Goal: Task Accomplishment & Management: Complete application form

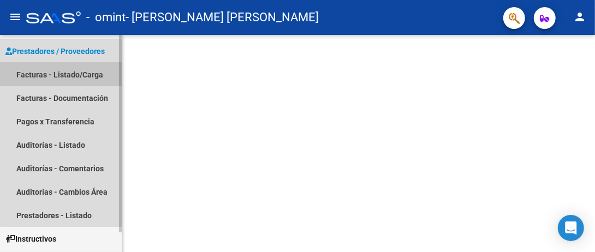
click at [67, 75] on link "Facturas - Listado/Carga" at bounding box center [61, 74] width 122 height 23
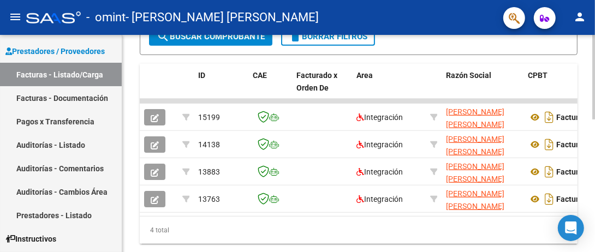
scroll to position [309, 0]
click at [594, 225] on html "menu - omint - [PERSON_NAME] [PERSON_NAME] person Prestadores / Proveedores Fac…" at bounding box center [297, 126] width 595 height 252
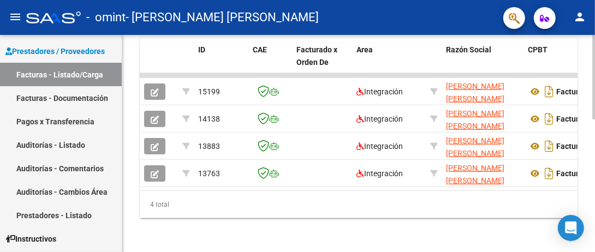
scroll to position [335, 0]
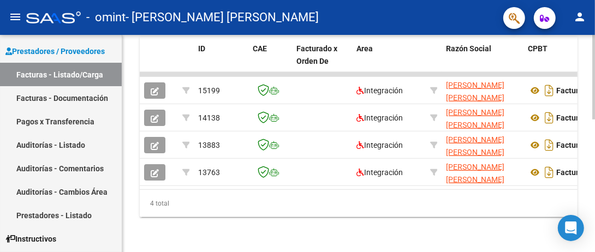
click at [594, 202] on html "menu - omint - [PERSON_NAME] [PERSON_NAME] person Prestadores / Proveedores Fac…" at bounding box center [297, 126] width 595 height 252
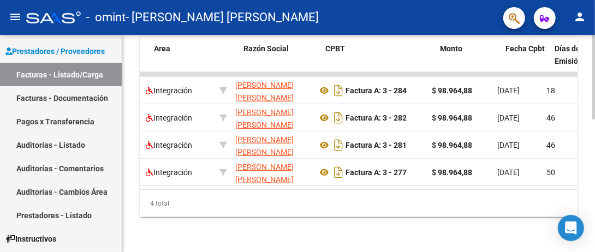
scroll to position [0, 218]
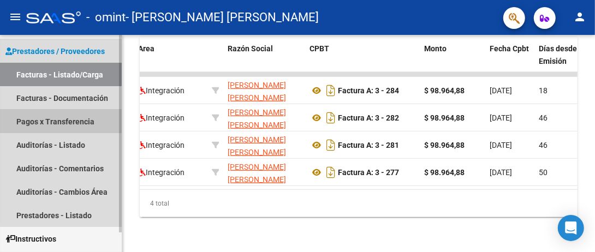
click at [79, 121] on link "Pagos x Transferencia" at bounding box center [61, 121] width 122 height 23
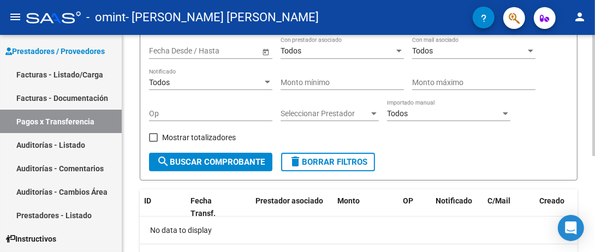
scroll to position [110, 0]
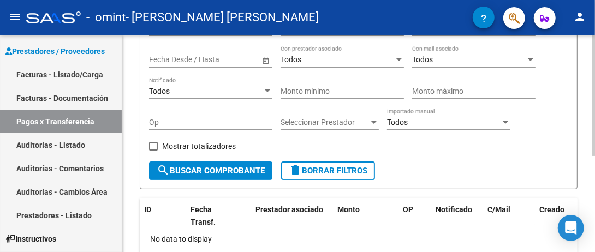
click at [594, 208] on html "menu - omint - [PERSON_NAME] [PERSON_NAME] person Prestadores / Proveedores Fac…" at bounding box center [297, 126] width 595 height 252
click at [71, 74] on link "Facturas - Listado/Carga" at bounding box center [61, 74] width 122 height 23
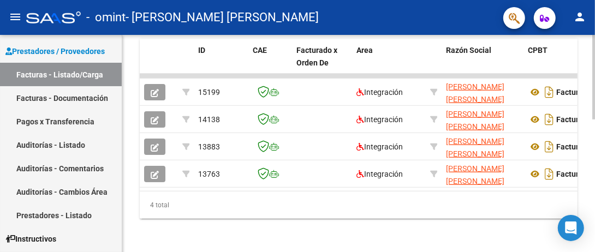
scroll to position [335, 0]
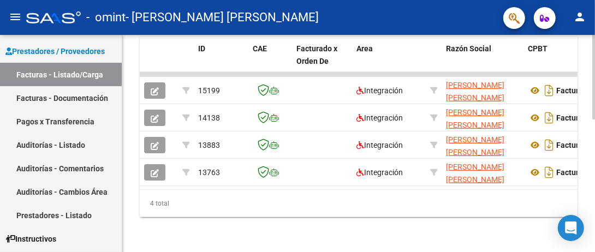
click at [594, 177] on html "menu - omint - [PERSON_NAME] [PERSON_NAME] person Prestadores / Proveedores Fac…" at bounding box center [297, 126] width 595 height 252
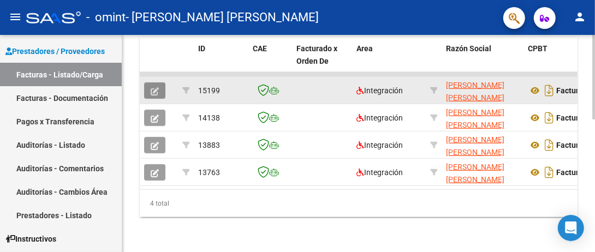
click at [156, 91] on icon "button" at bounding box center [155, 91] width 8 height 8
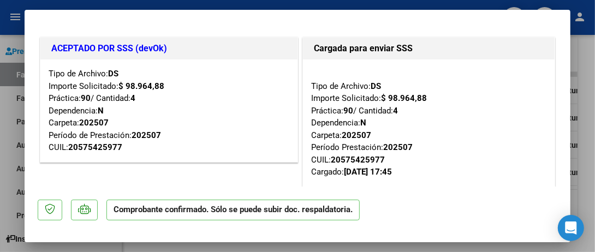
click at [310, 217] on p "Comprobante confirmado. Sólo se puede subir doc. respaldatoria." at bounding box center [232, 210] width 253 height 21
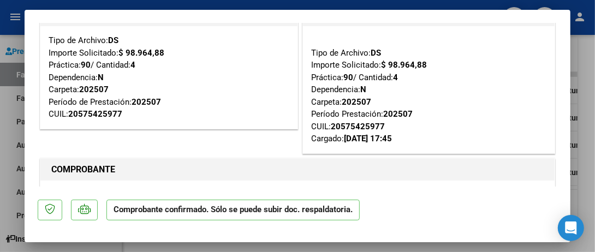
scroll to position [0, 0]
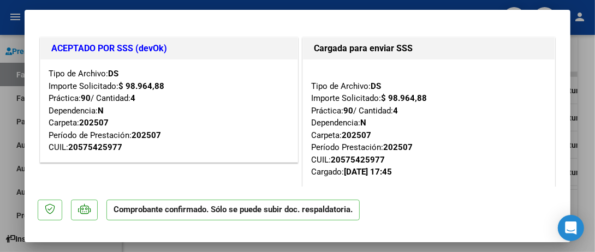
click at [562, 1] on div at bounding box center [297, 126] width 595 height 252
type input "$ 0,00"
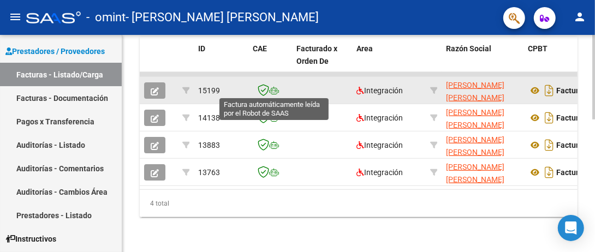
click at [272, 89] on icon at bounding box center [274, 91] width 10 height 8
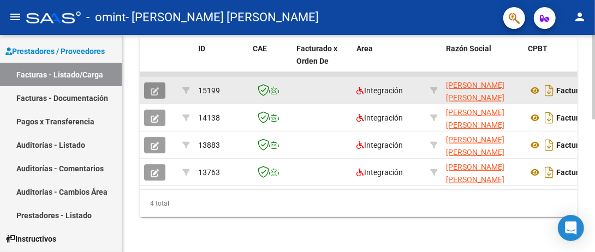
click at [154, 93] on icon "button" at bounding box center [155, 91] width 8 height 8
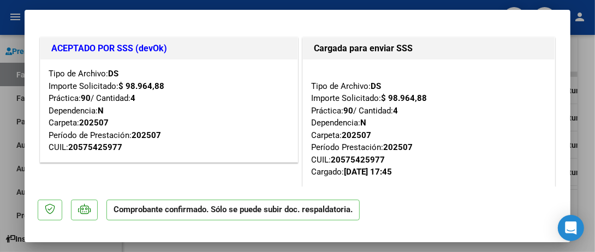
click at [586, 9] on div at bounding box center [297, 126] width 595 height 252
type input "$ 0,00"
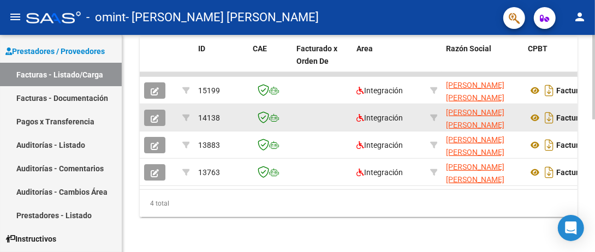
click at [225, 117] on div "14138" at bounding box center [221, 118] width 46 height 13
click at [154, 117] on icon "button" at bounding box center [155, 119] width 8 height 8
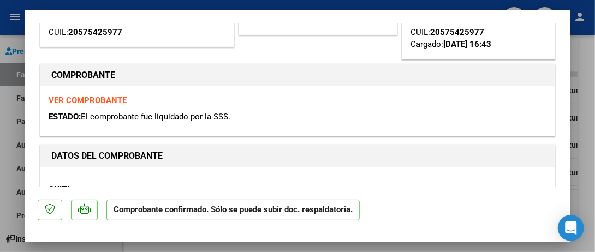
scroll to position [33, 0]
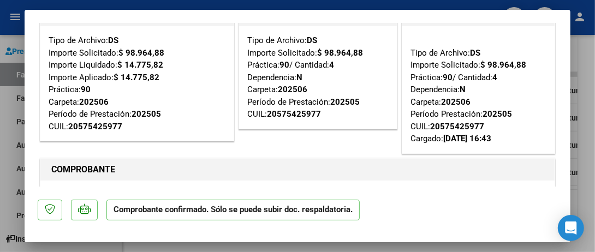
click at [570, 28] on div at bounding box center [297, 126] width 595 height 252
type input "$ 0,00"
click at [570, 28] on mat-toolbar "menu - [PERSON_NAME] [PERSON_NAME] person" at bounding box center [297, 17] width 595 height 35
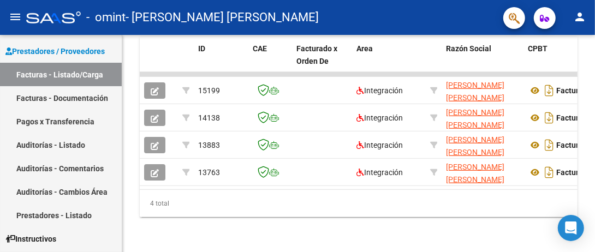
click at [570, 28] on mat-toolbar "menu - [PERSON_NAME] [PERSON_NAME] person" at bounding box center [297, 17] width 595 height 35
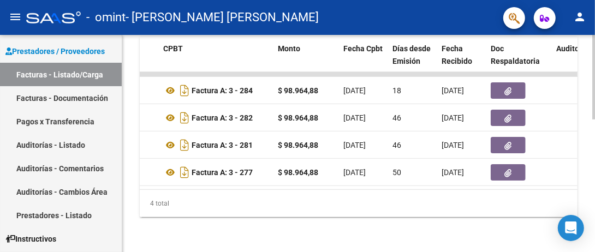
scroll to position [0, 371]
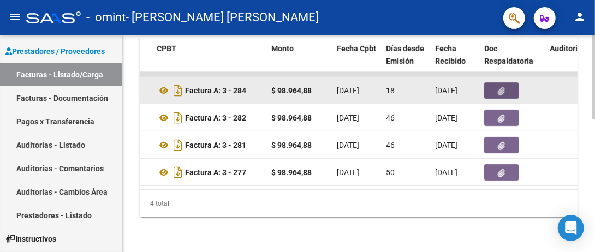
click at [502, 91] on icon "button" at bounding box center [501, 91] width 7 height 8
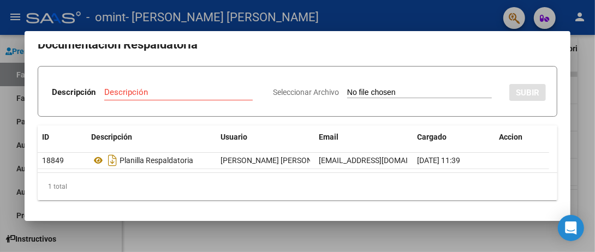
scroll to position [0, 0]
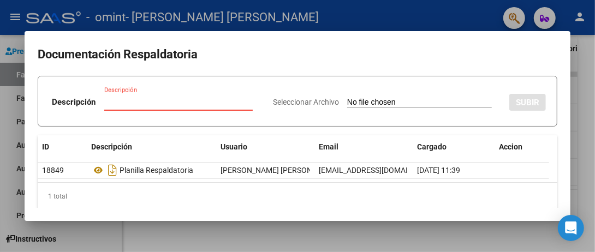
click at [110, 98] on input "Descripción" at bounding box center [178, 102] width 148 height 10
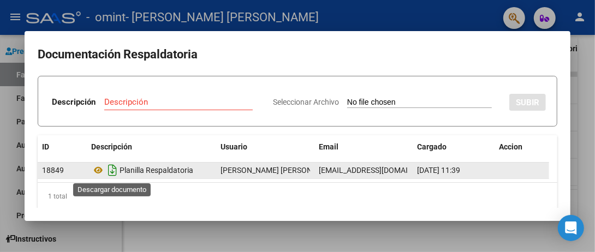
click at [116, 169] on icon "Descargar documento" at bounding box center [112, 169] width 14 height 17
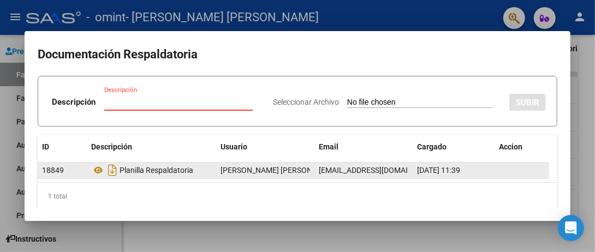
click at [104, 98] on input "Descripción" at bounding box center [178, 102] width 148 height 10
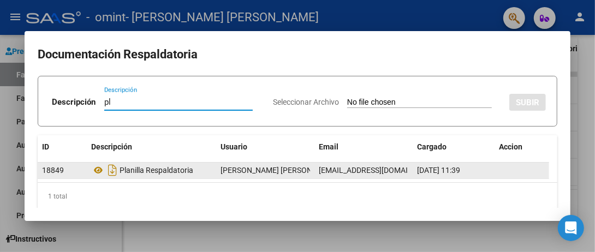
type input "p"
click at [182, 101] on input "Planilla Respaldatoria" at bounding box center [178, 102] width 148 height 10
type input "P"
type input "Planilla asisitencia"
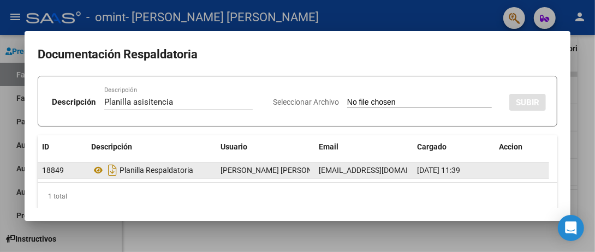
scroll to position [10, 0]
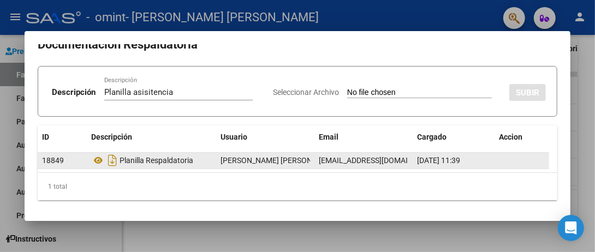
click at [475, 13] on div at bounding box center [297, 126] width 595 height 252
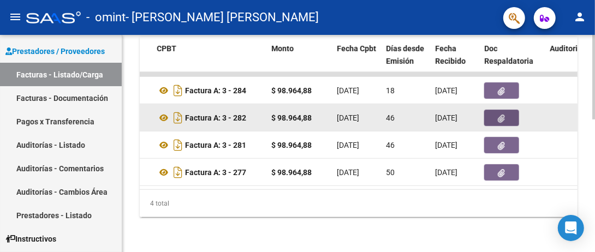
click at [500, 115] on icon "button" at bounding box center [501, 119] width 7 height 8
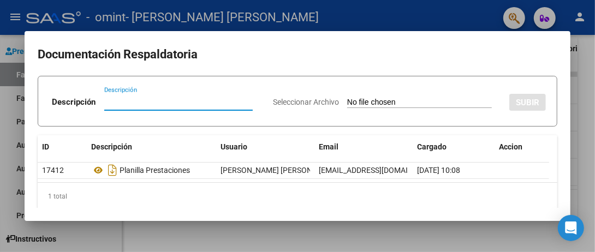
click at [107, 102] on input "Descripción" at bounding box center [178, 102] width 148 height 10
type input "Planilla asistencia"
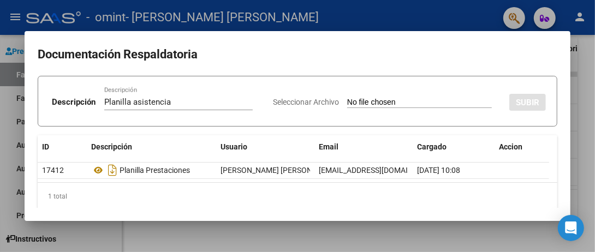
click at [563, 11] on div at bounding box center [297, 126] width 595 height 252
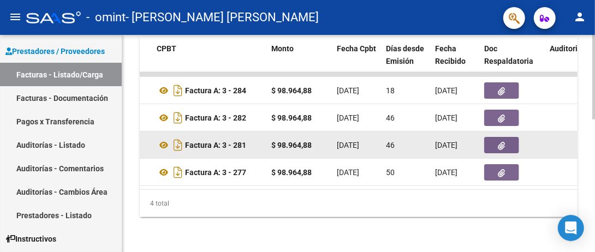
click at [499, 142] on icon "button" at bounding box center [501, 146] width 7 height 8
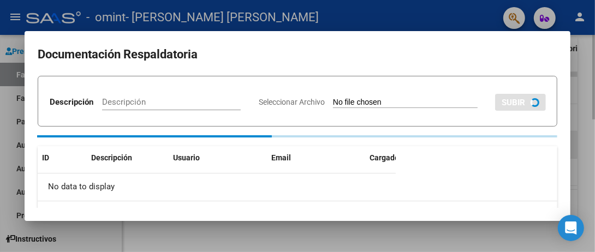
click at [499, 140] on div "Documentación Respaldatoria Descripción Descripción Seleccionar Archivo SUBIR I…" at bounding box center [297, 126] width 545 height 190
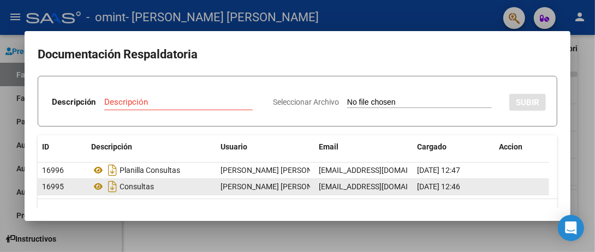
click at [153, 188] on div "Consultas" at bounding box center [151, 186] width 121 height 17
click at [109, 188] on icon "Descargar documento" at bounding box center [112, 186] width 14 height 17
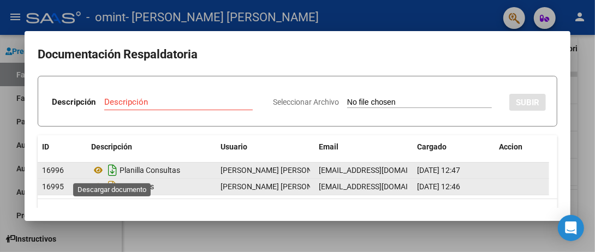
click at [110, 168] on icon "Descargar documento" at bounding box center [112, 169] width 14 height 17
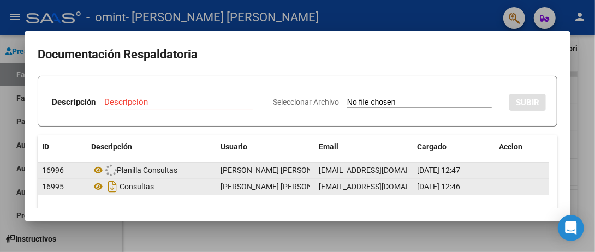
click at [110, 168] on icon at bounding box center [110, 170] width 11 height 12
